Goal: Information Seeking & Learning: Understand process/instructions

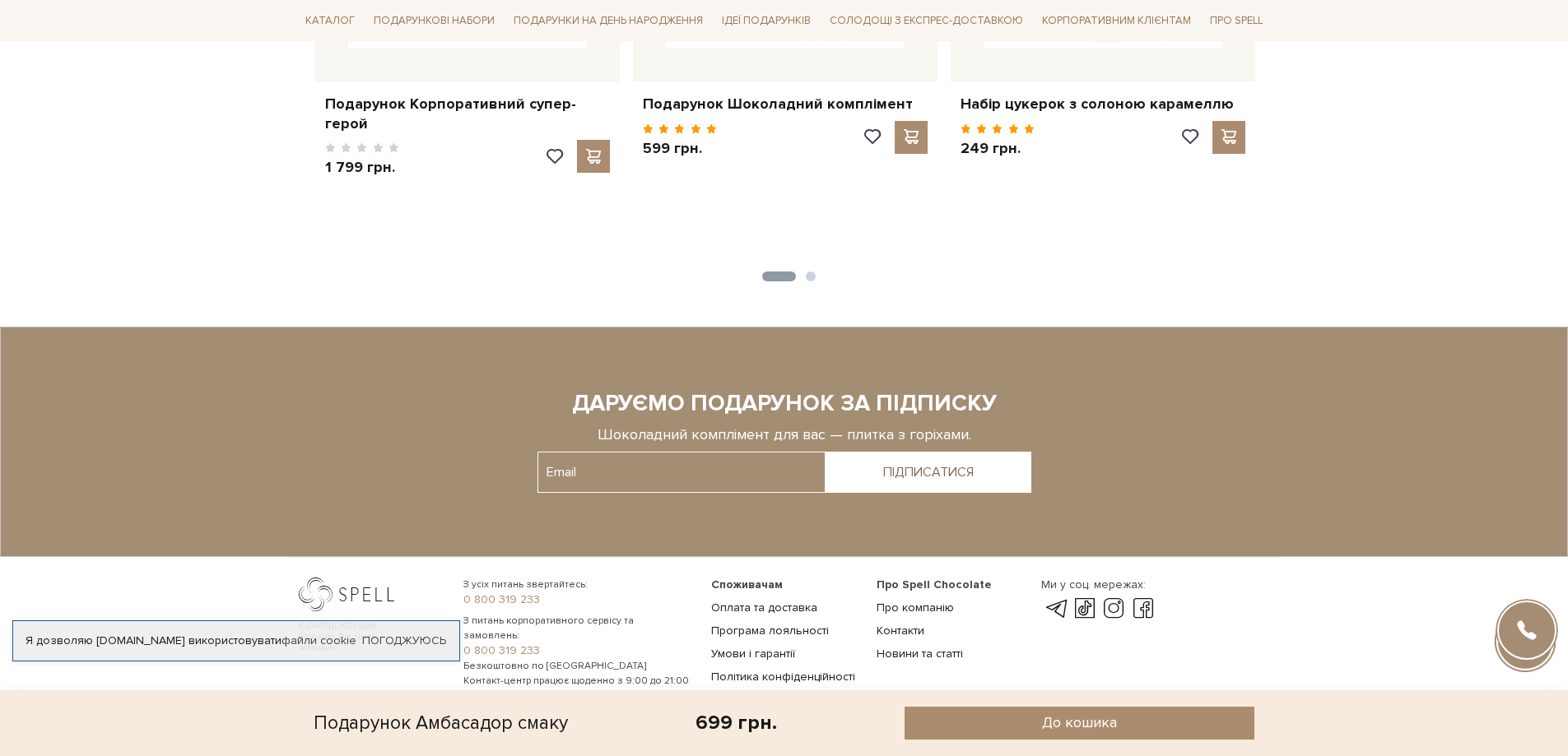
scroll to position [1869, 0]
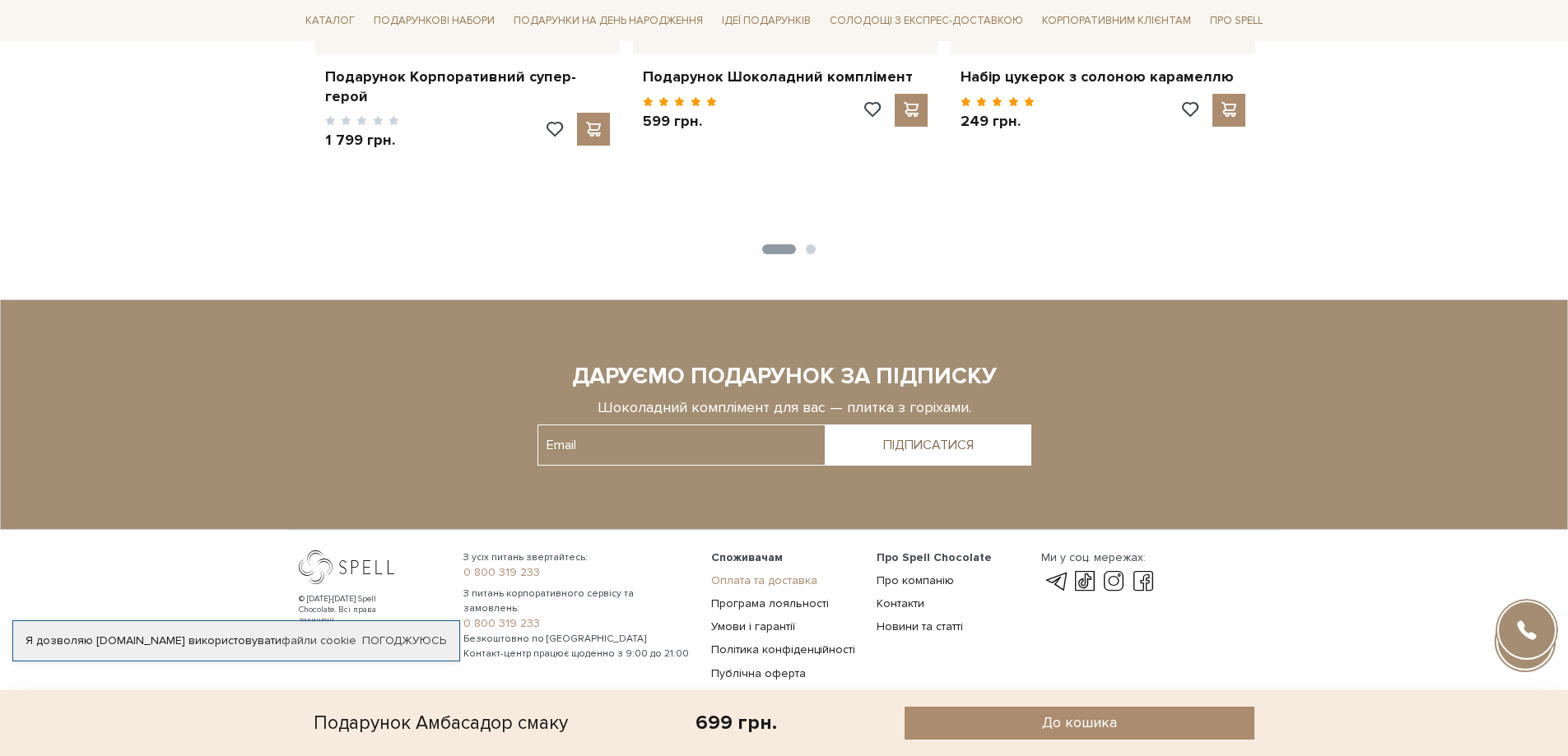
click at [778, 574] on link "Оплата та доставка" at bounding box center [764, 580] width 106 height 14
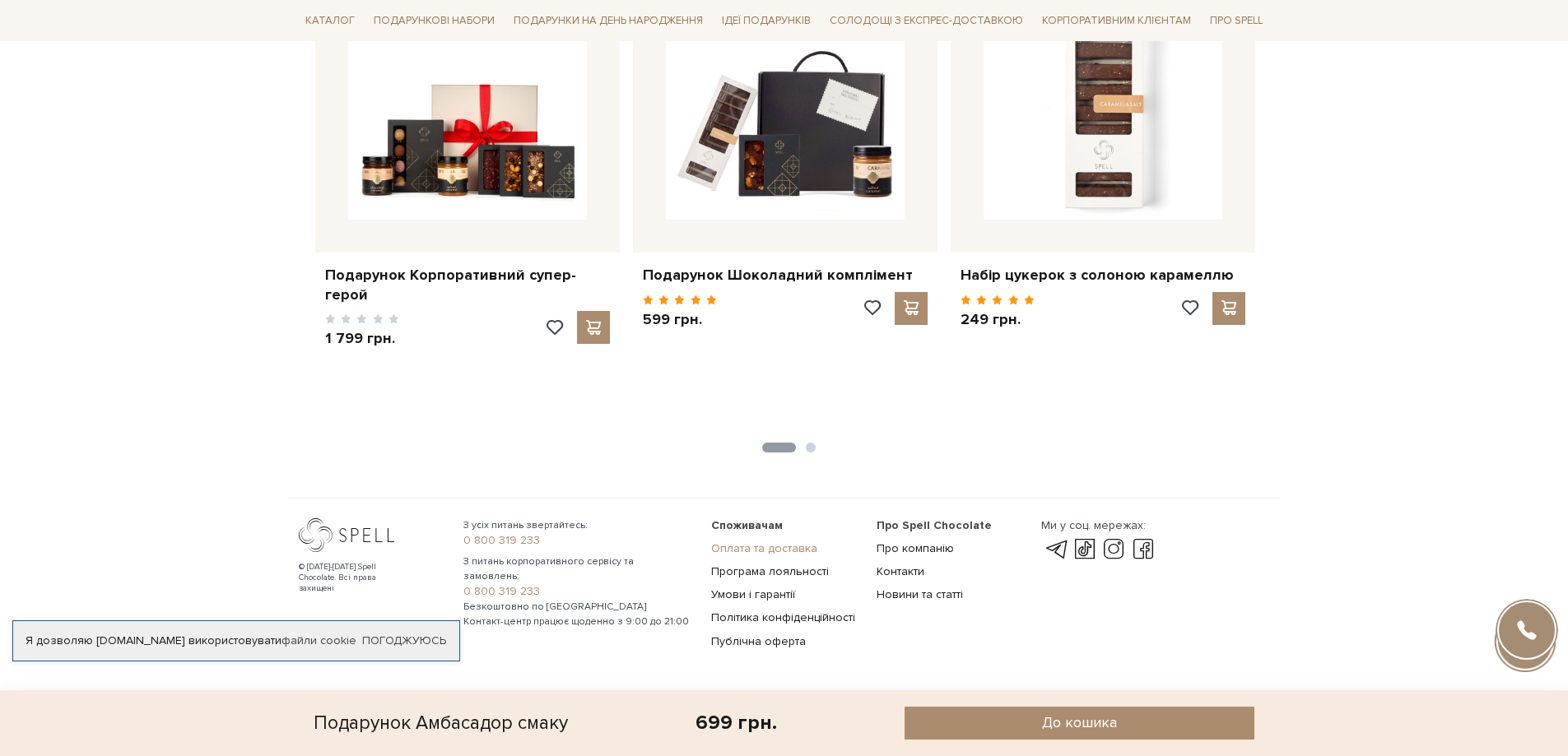
scroll to position [1638, 0]
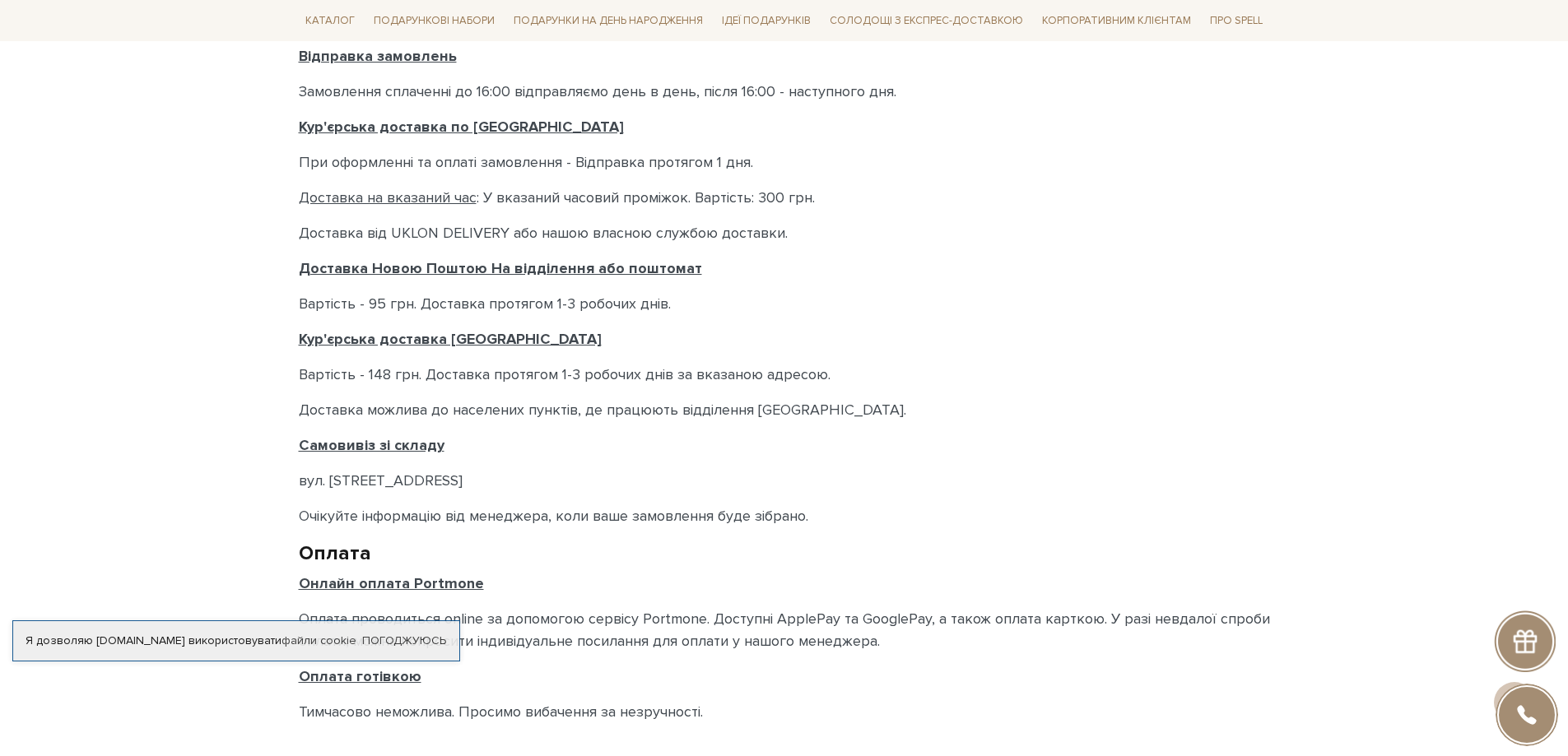
scroll to position [591, 0]
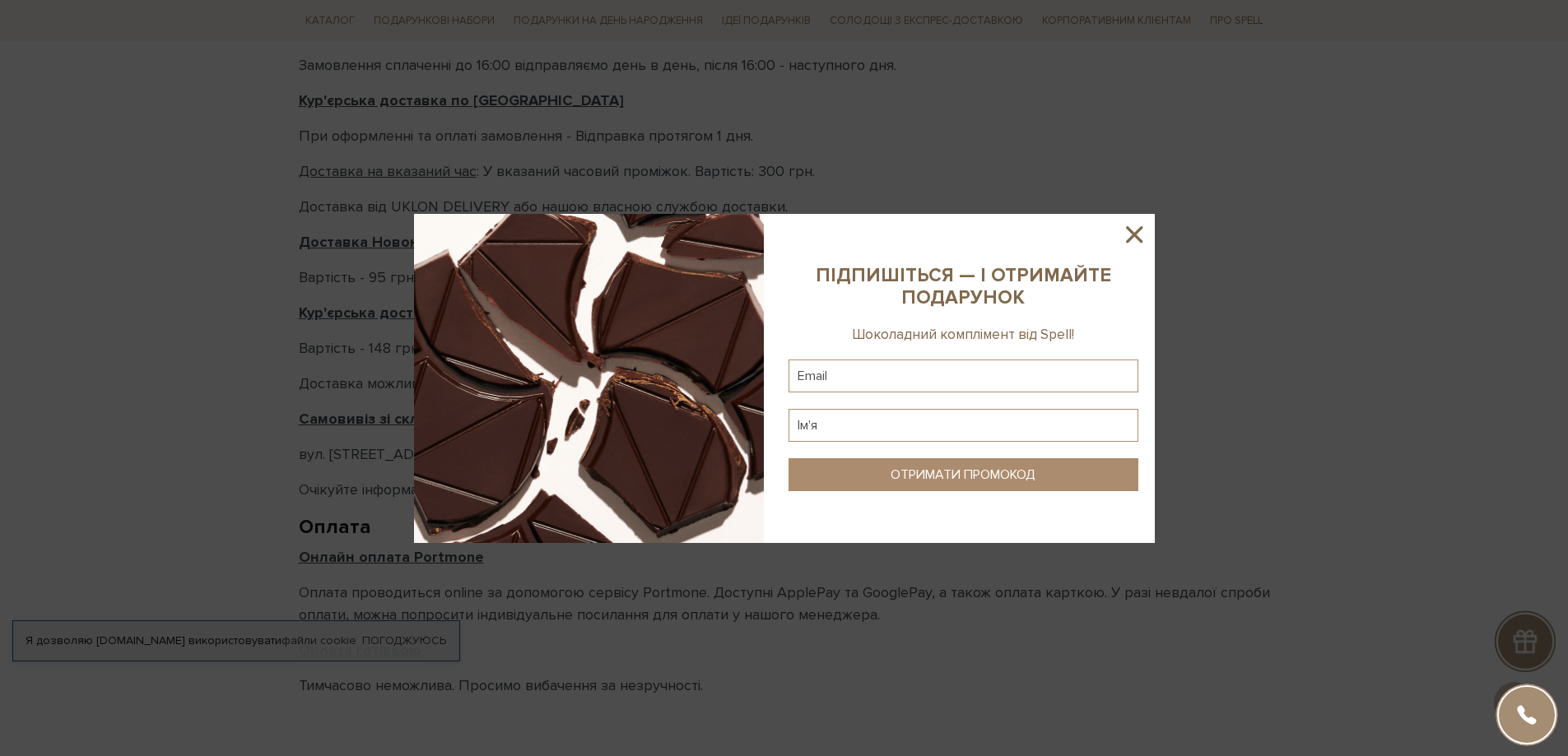
click at [1132, 230] on icon at bounding box center [1133, 234] width 28 height 28
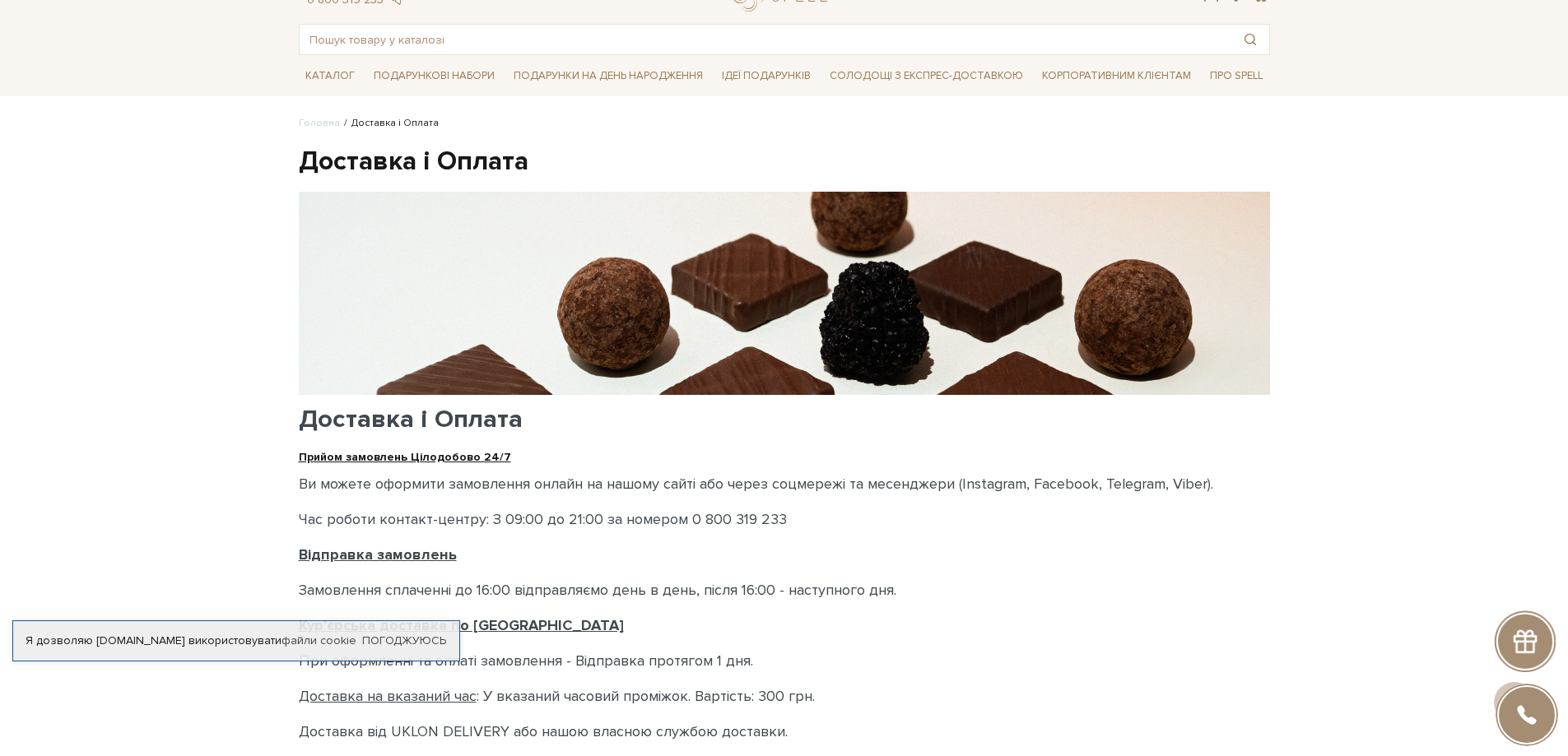
scroll to position [0, 0]
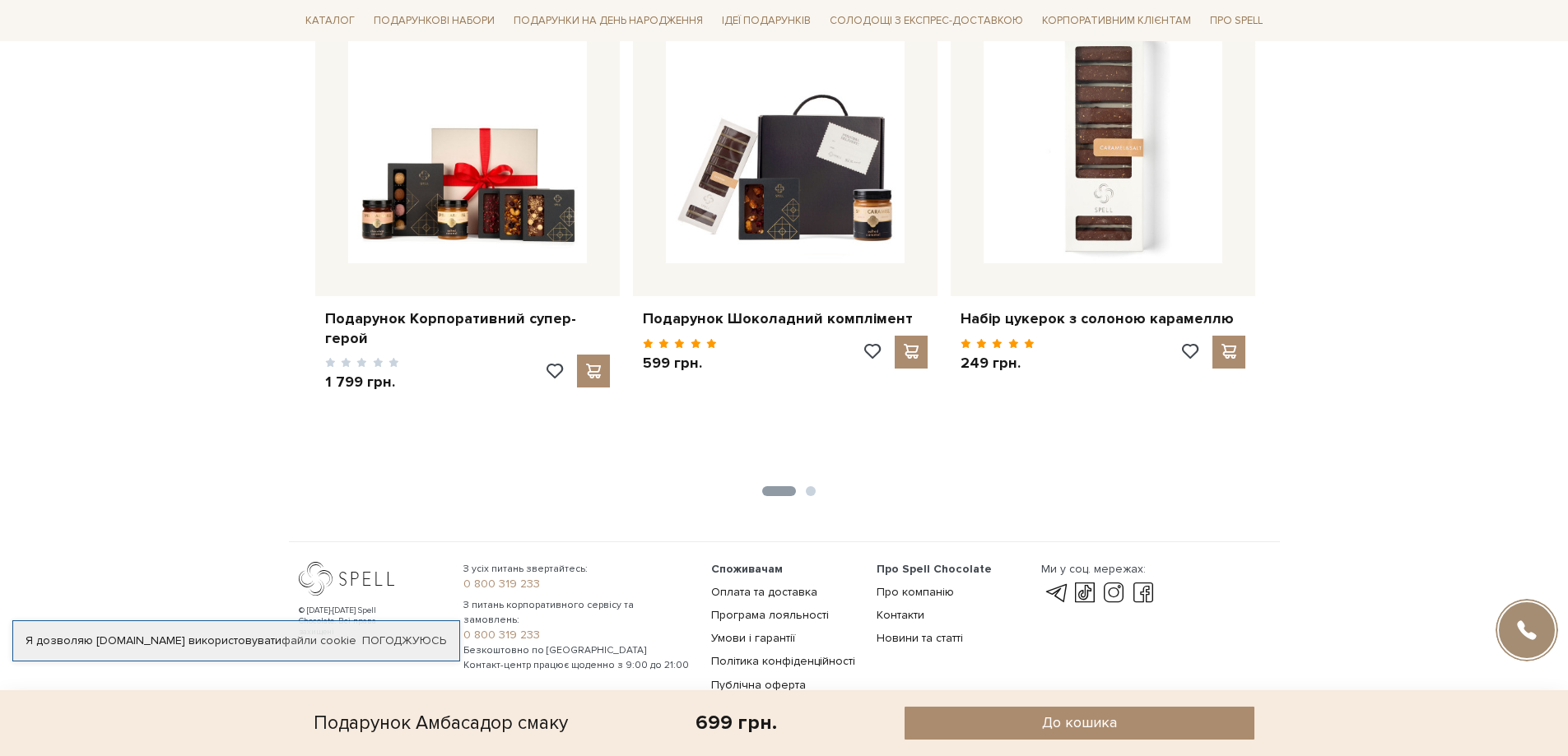
drag, startPoint x: 434, startPoint y: 503, endPoint x: 1579, endPoint y: 697, distance: 1161.3
